Goal: Information Seeking & Learning: Understand process/instructions

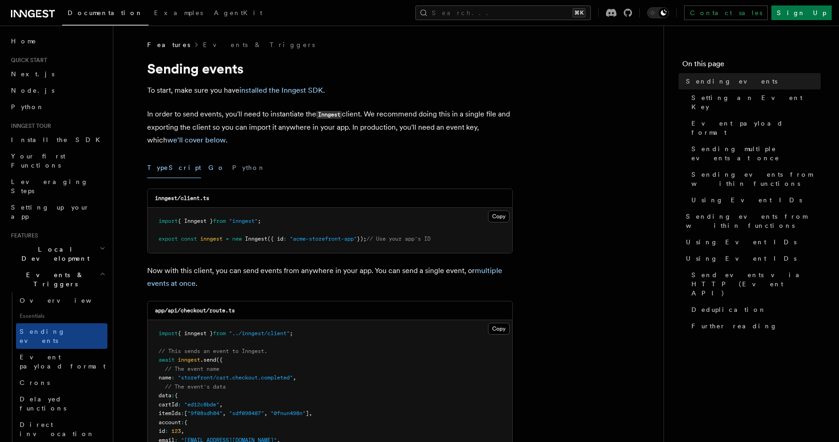
click at [208, 164] on button "Go" at bounding box center [216, 168] width 16 height 21
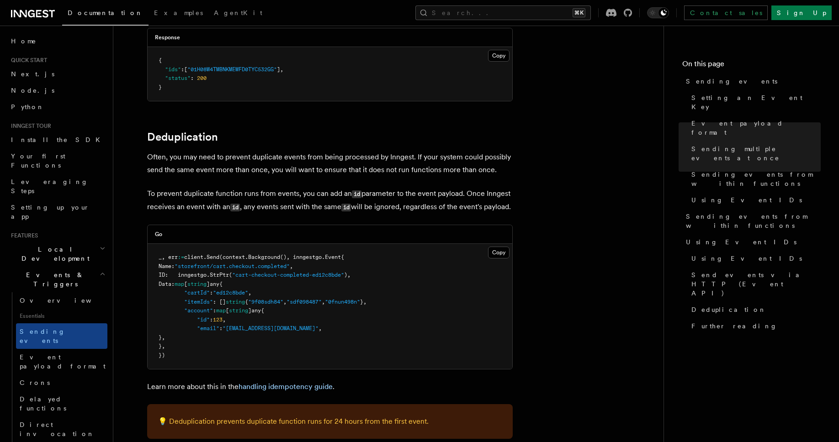
scroll to position [1817, 0]
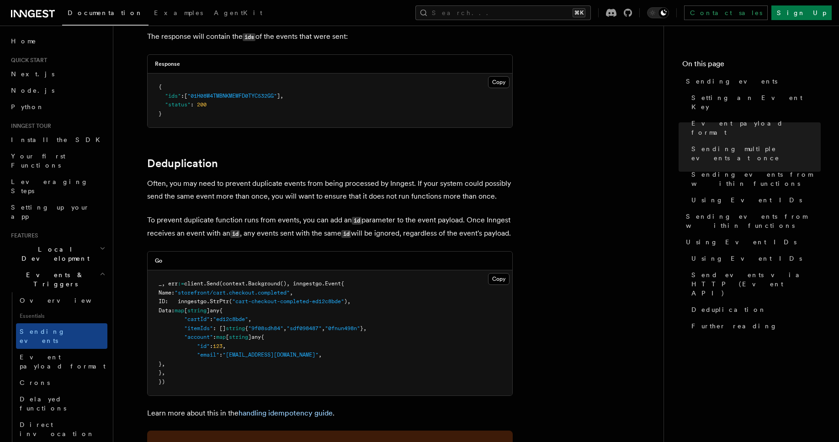
scroll to position [1787, 0]
click at [278, 411] on link "handling idempotency guide" at bounding box center [285, 412] width 94 height 9
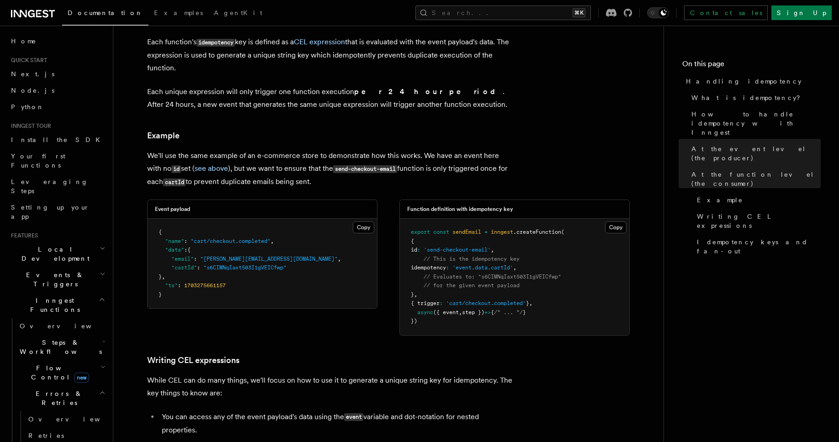
scroll to position [1109, 0]
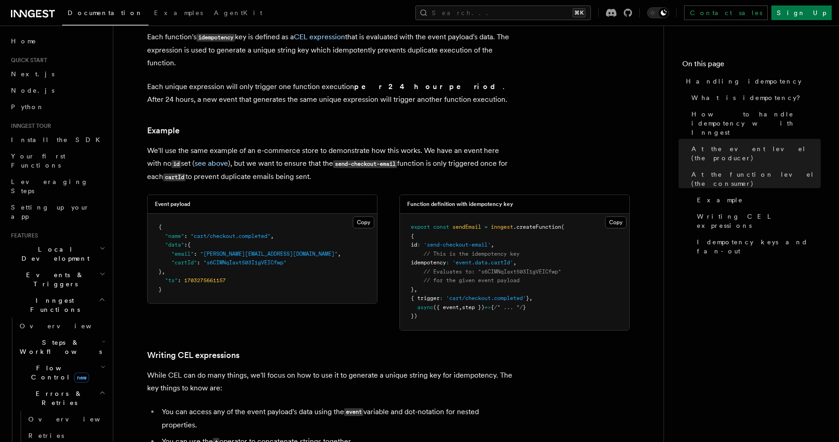
click at [137, 310] on article "Features Inngest Functions Errors & Retries Handling idempotency Ensuring that …" at bounding box center [388, 8] width 521 height 2153
